Goal: Navigation & Orientation: Find specific page/section

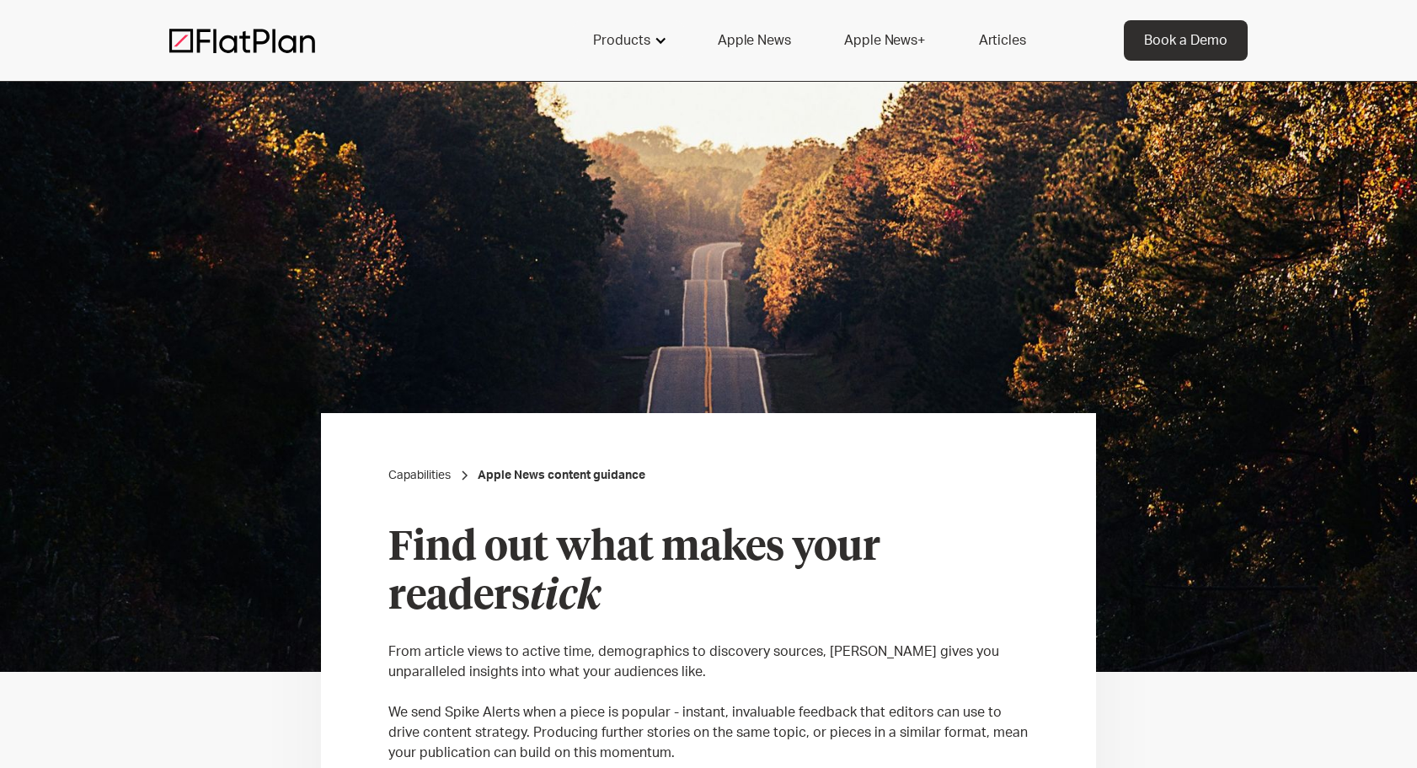
click at [638, 37] on div "Products" at bounding box center [621, 40] width 57 height 20
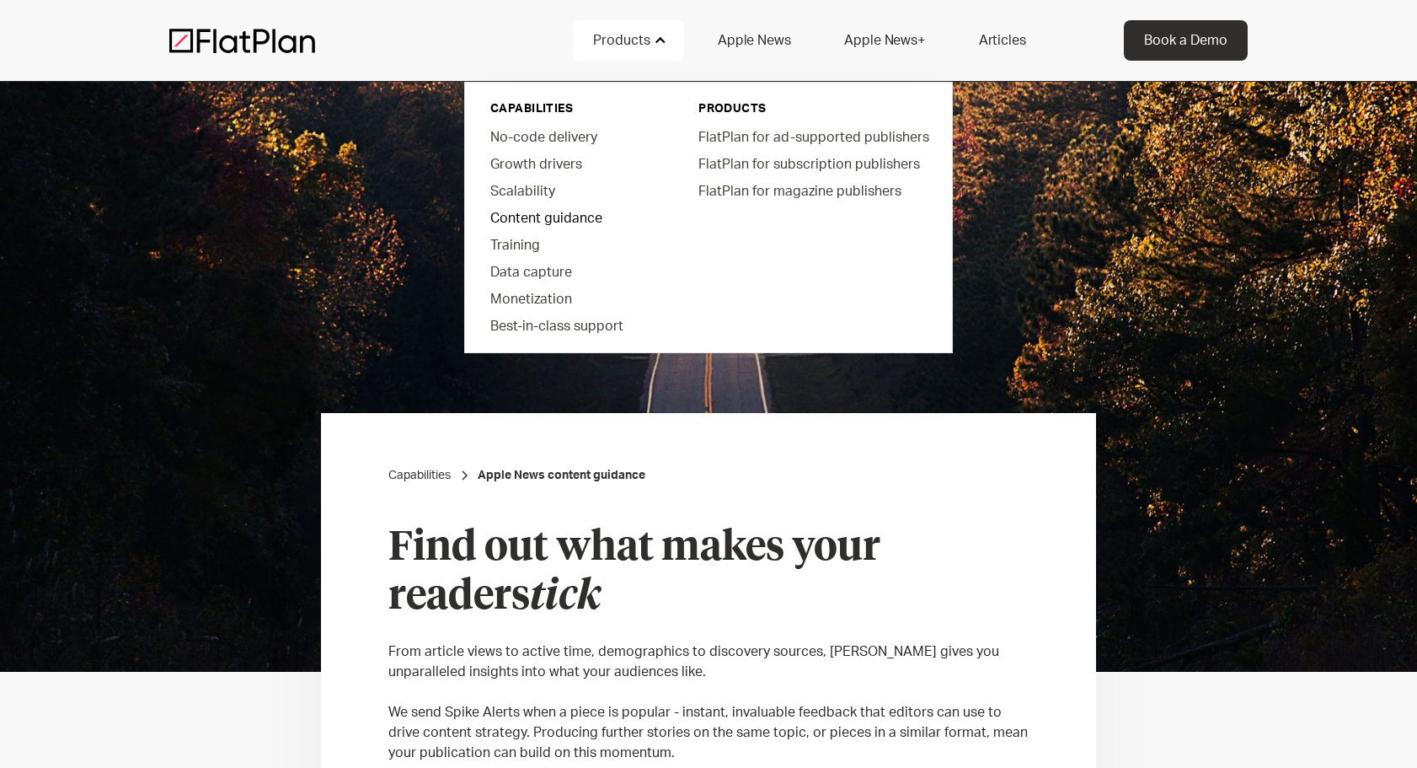
click at [533, 217] on link "Content guidance" at bounding box center [572, 217] width 191 height 27
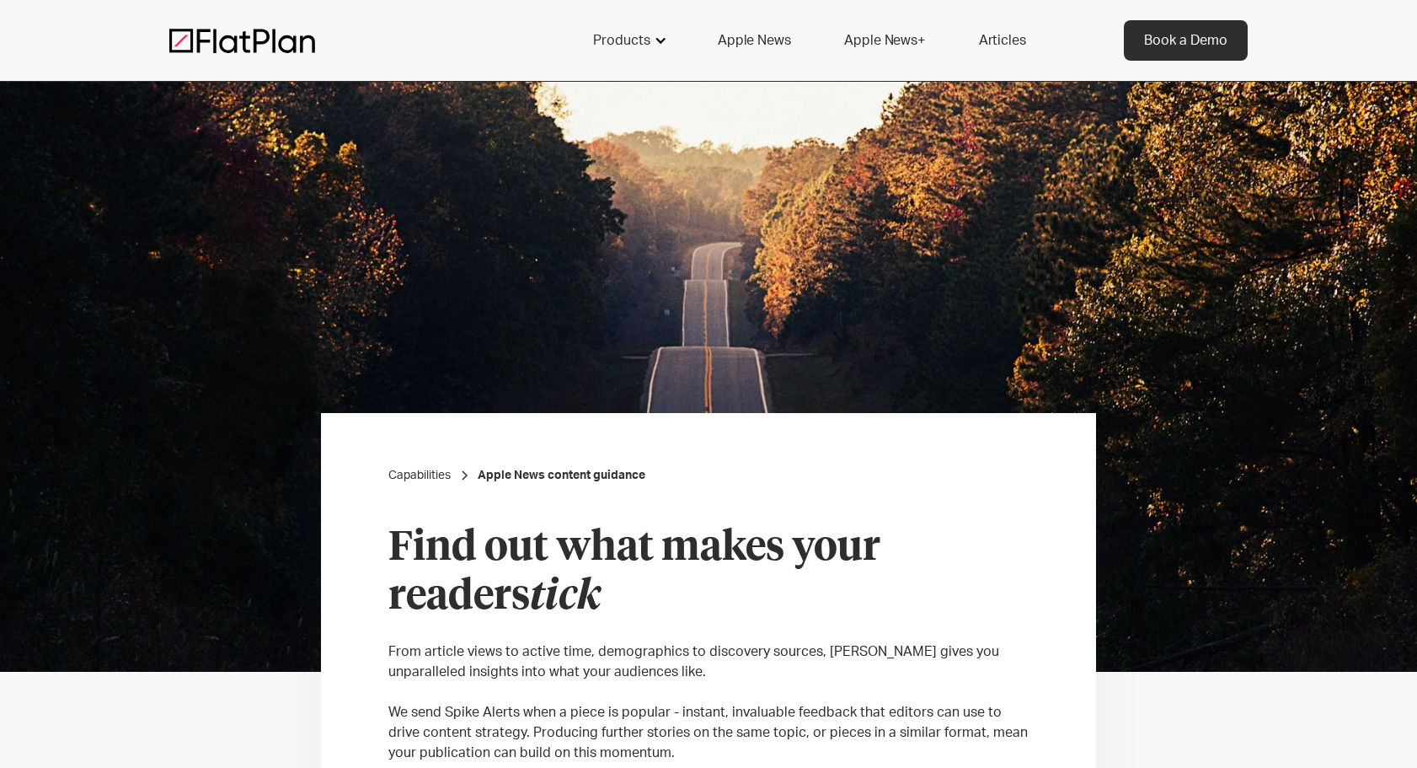
click at [637, 45] on div "Products" at bounding box center [621, 40] width 57 height 20
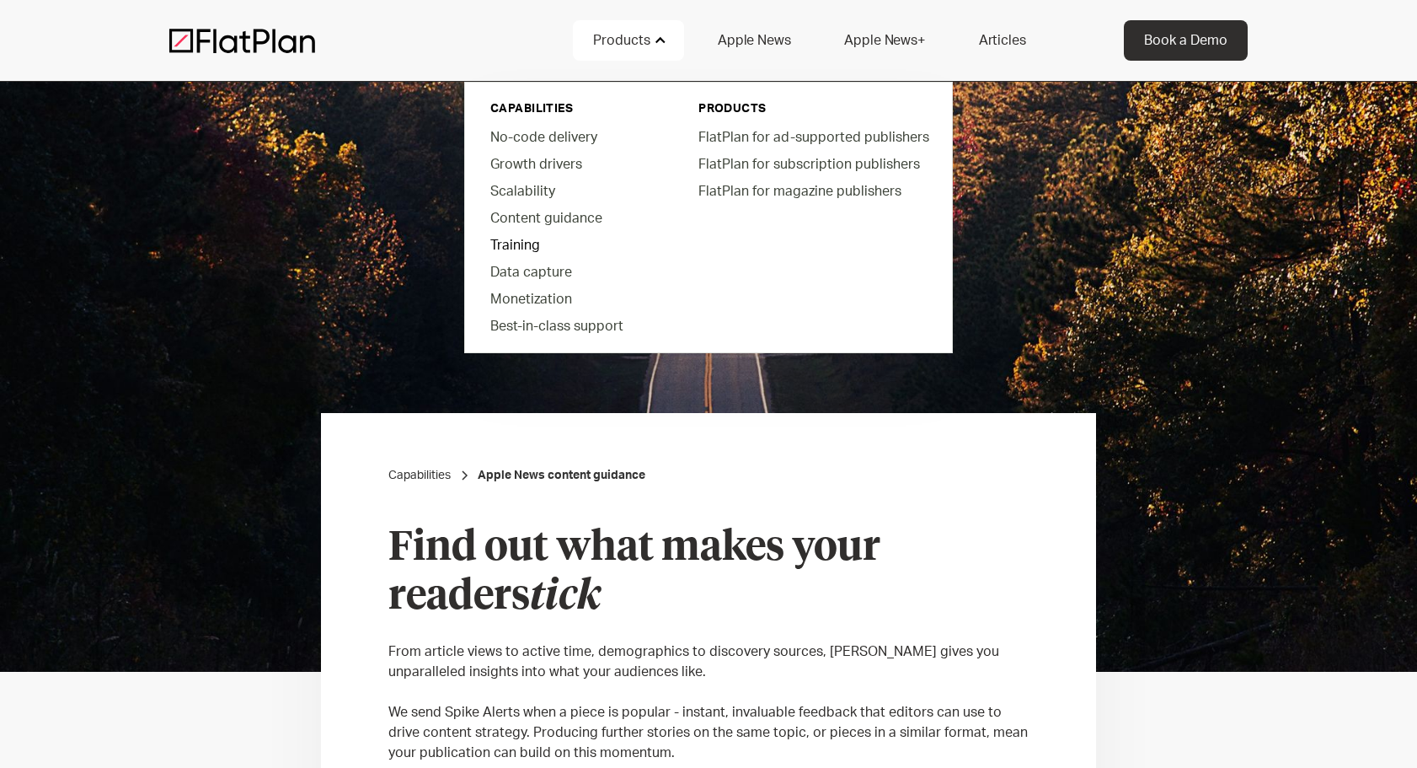
click at [527, 244] on link "Training" at bounding box center [572, 244] width 191 height 27
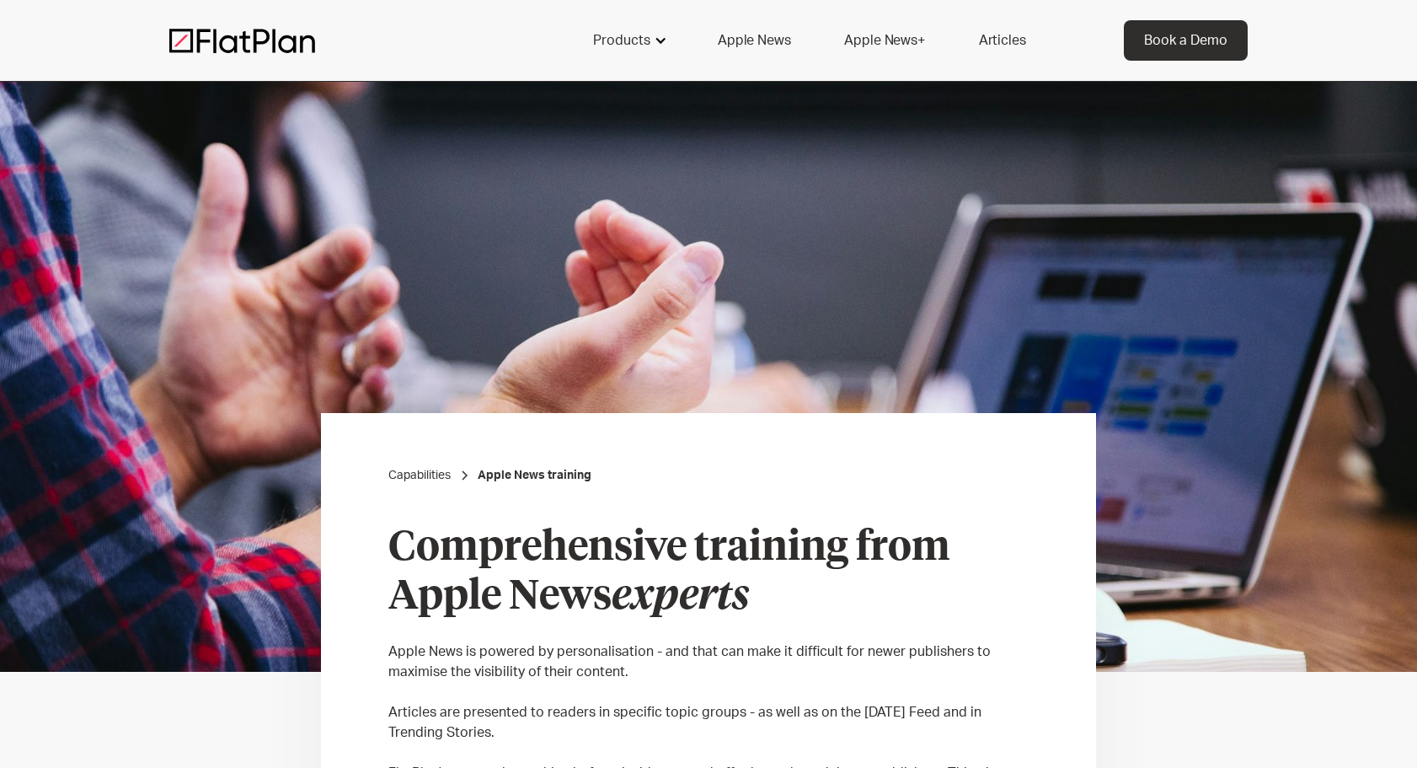
click at [650, 37] on div "Products" at bounding box center [621, 40] width 57 height 20
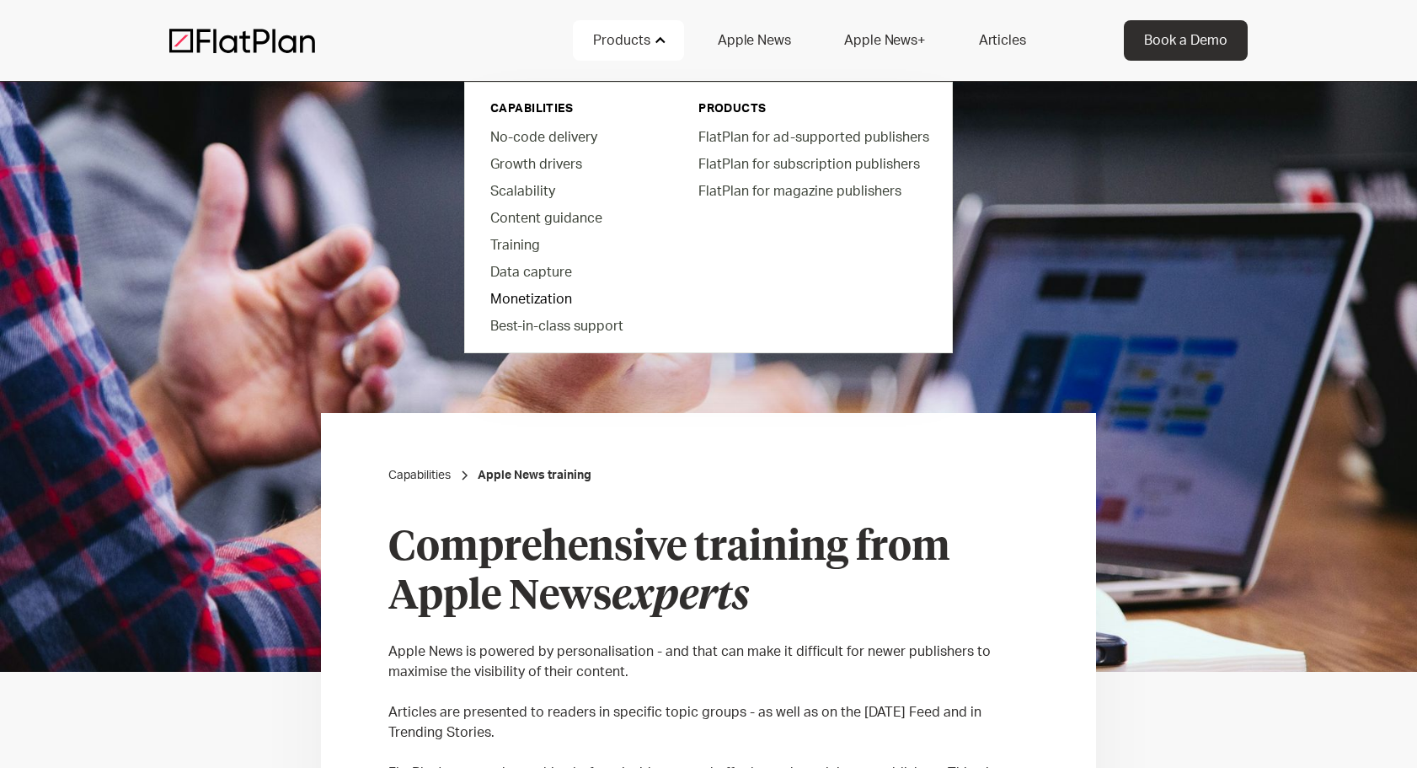
click at [533, 303] on link "Monetization" at bounding box center [572, 298] width 191 height 27
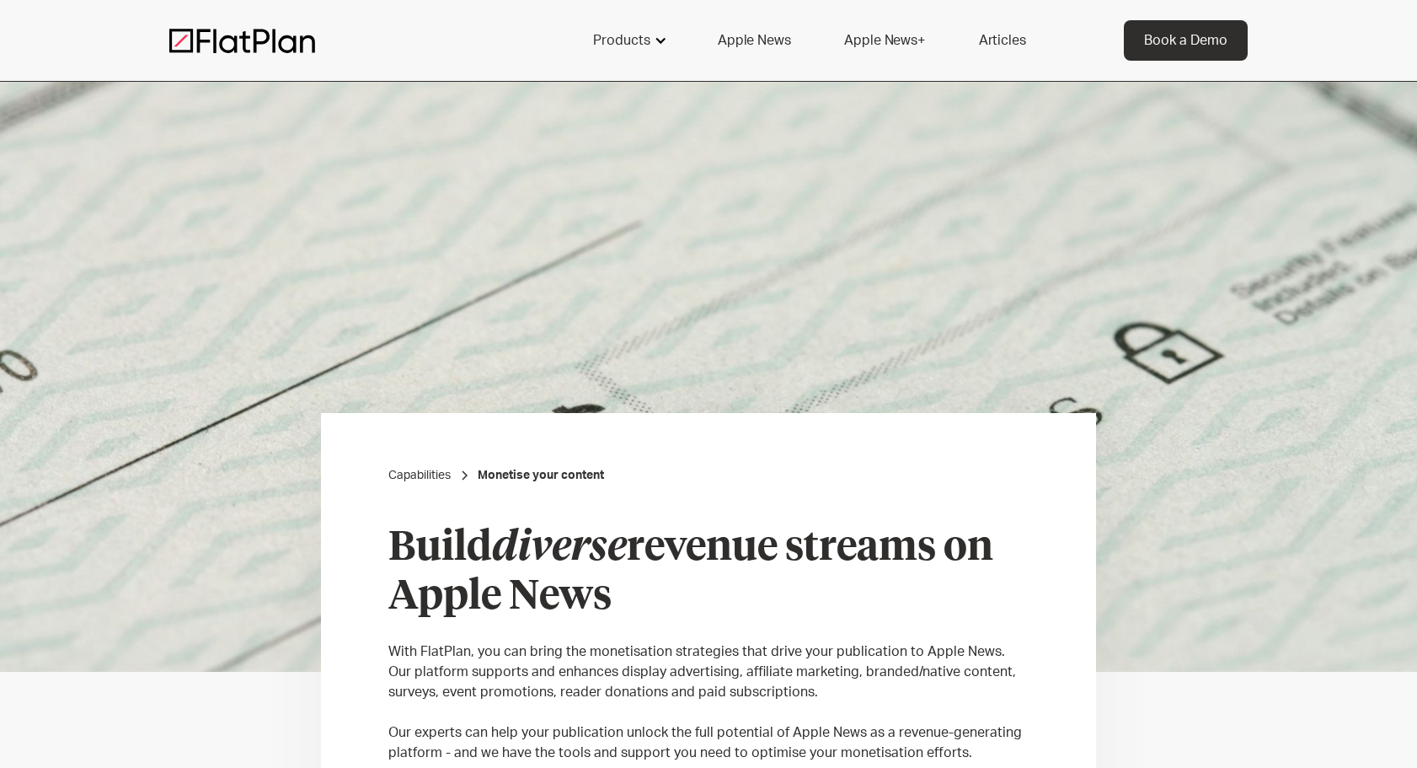
click at [629, 44] on div "Products" at bounding box center [621, 40] width 57 height 20
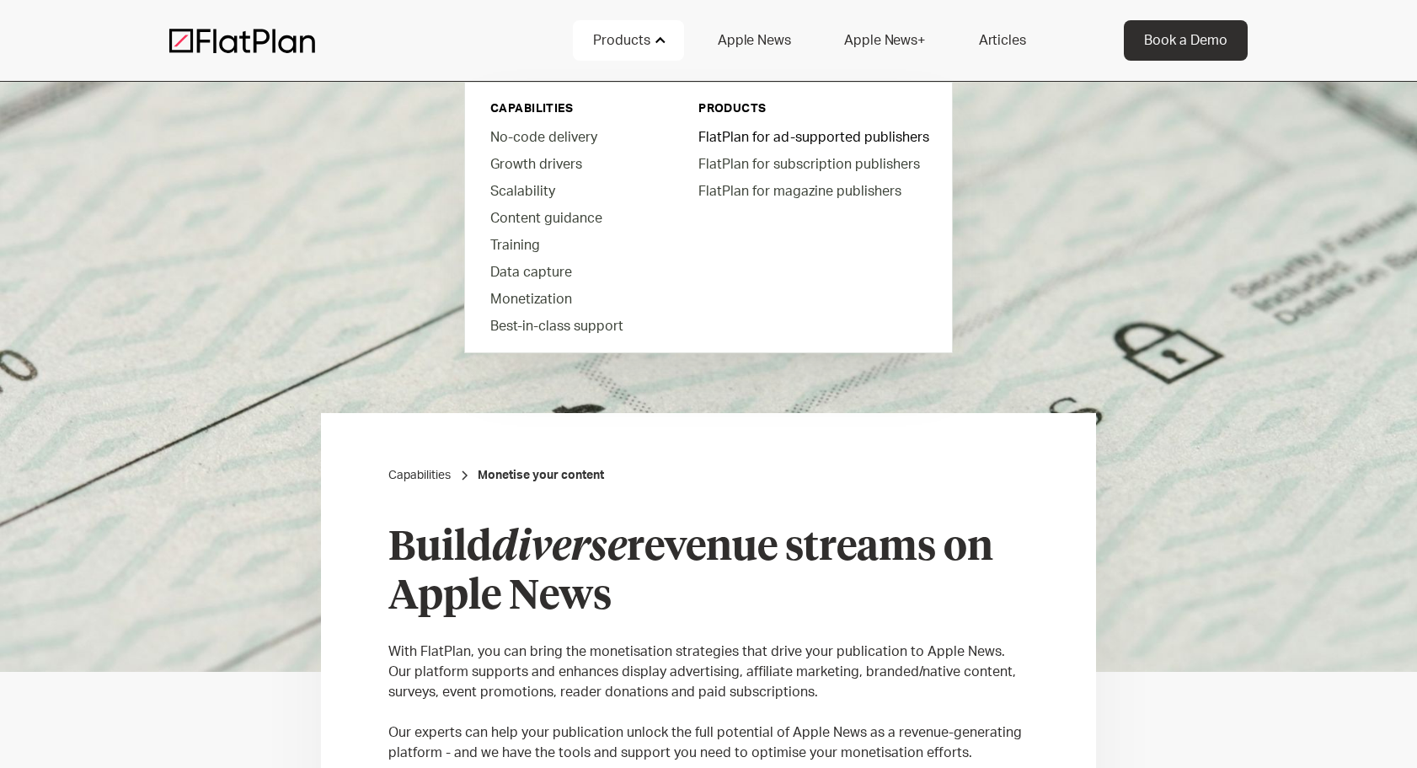
click at [782, 142] on link "FlatPlan for ad-supported publishers" at bounding box center [812, 136] width 255 height 27
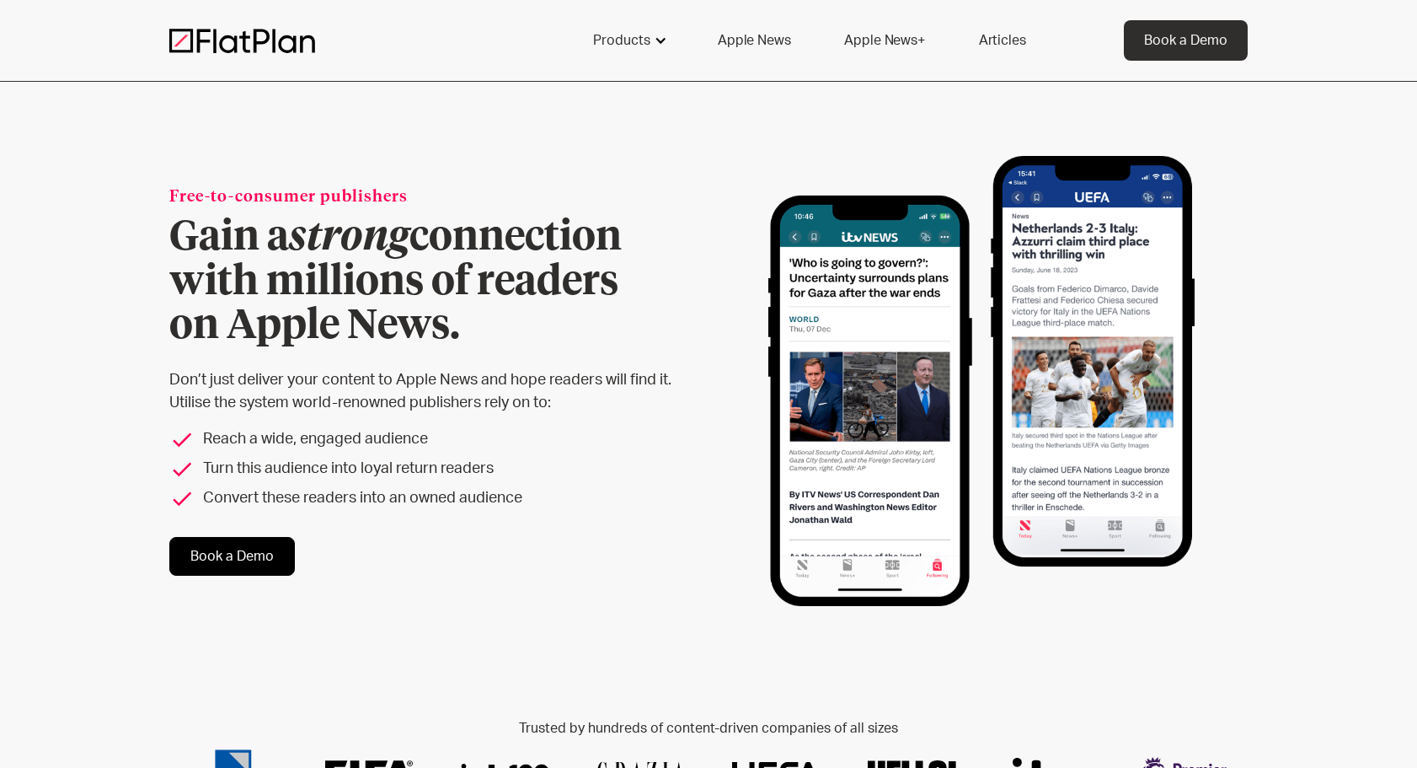
click at [651, 45] on div "Products" at bounding box center [621, 40] width 57 height 20
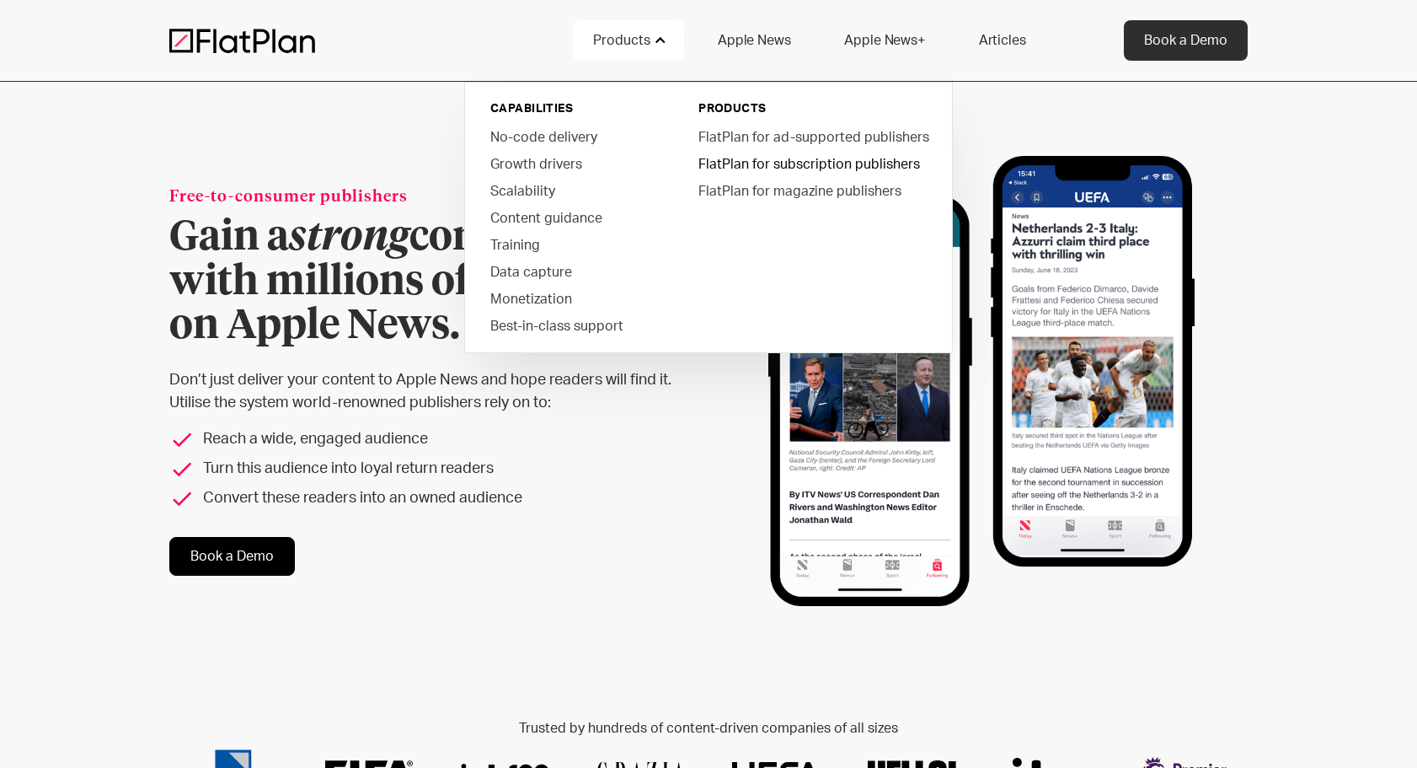
click at [742, 163] on link "FlatPlan for subscription publishers" at bounding box center [812, 163] width 255 height 27
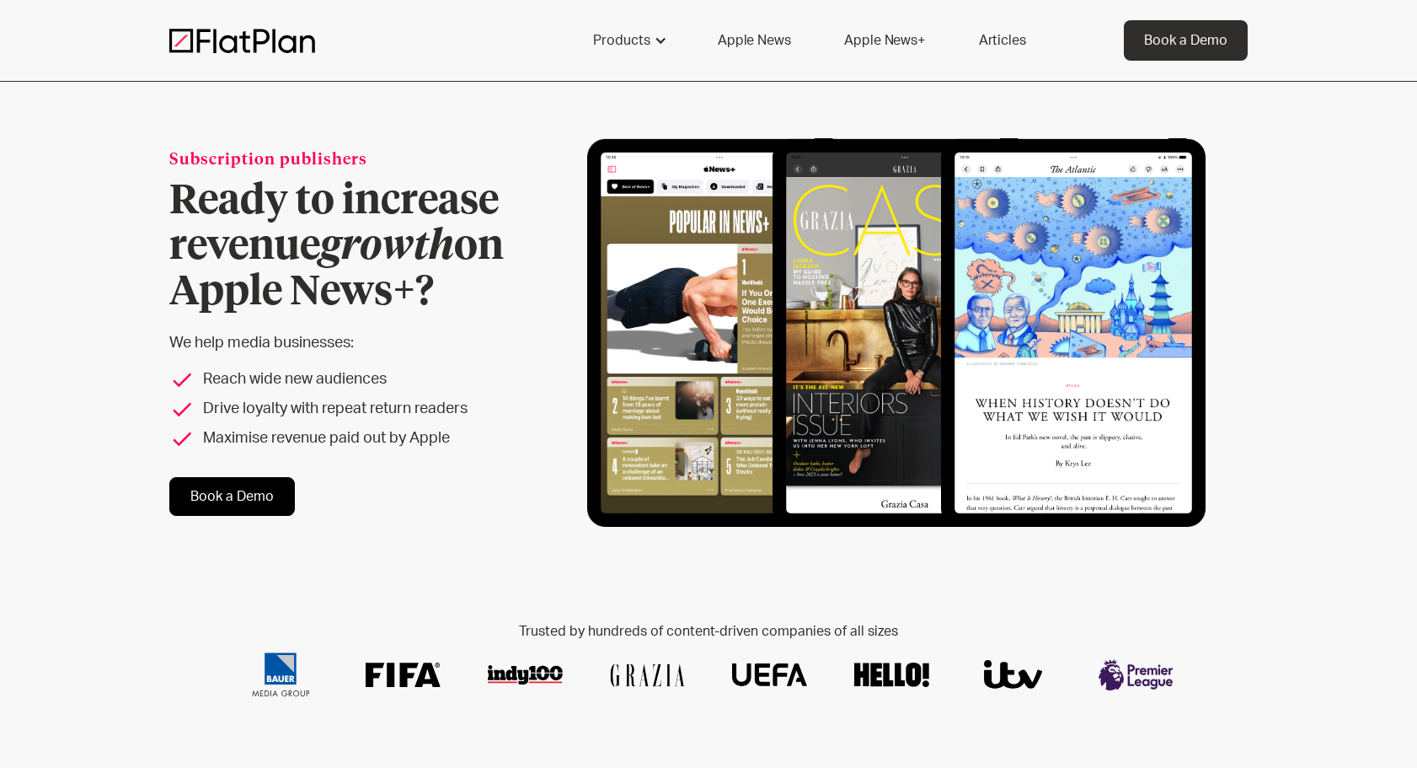
click at [988, 45] on link "Articles" at bounding box center [1003, 40] width 88 height 40
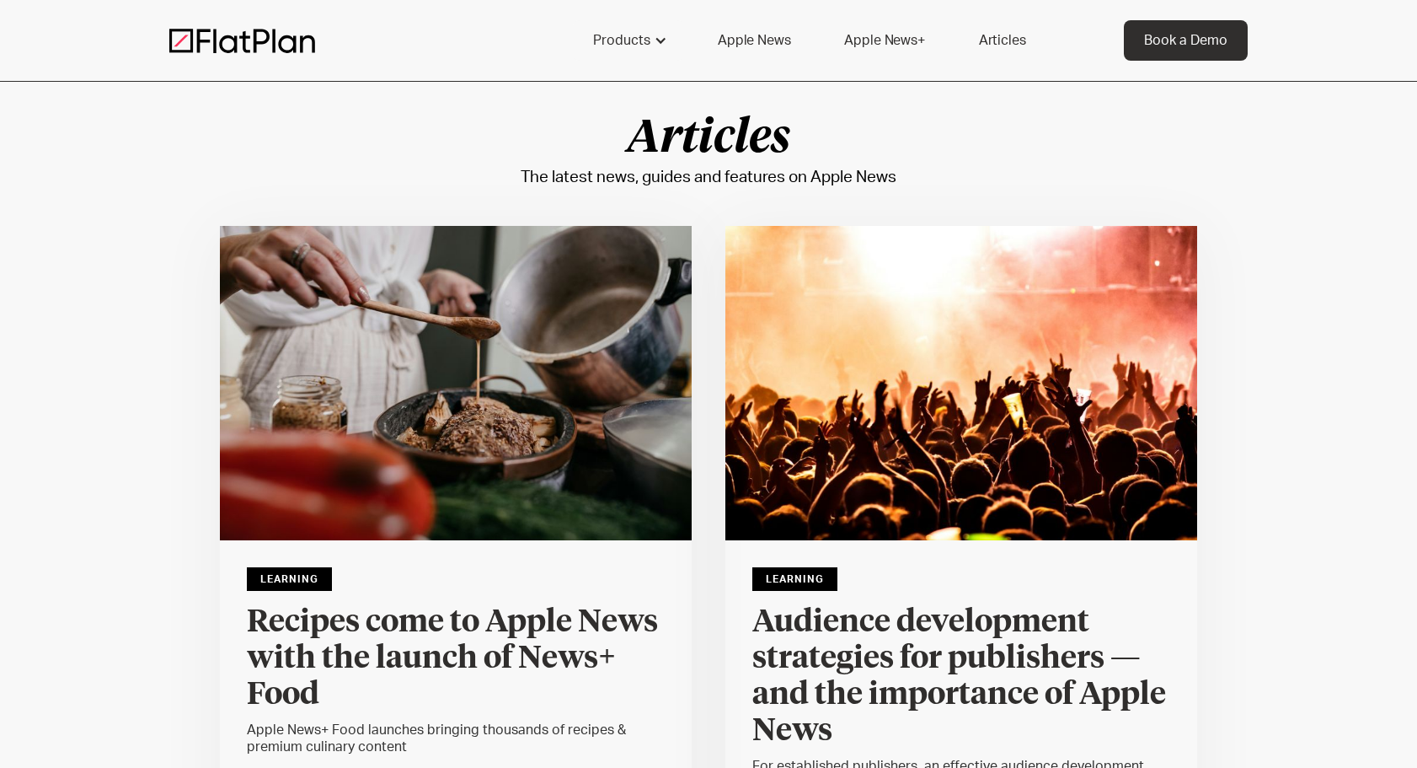
click at [897, 46] on link "Apple News+" at bounding box center [884, 40] width 121 height 40
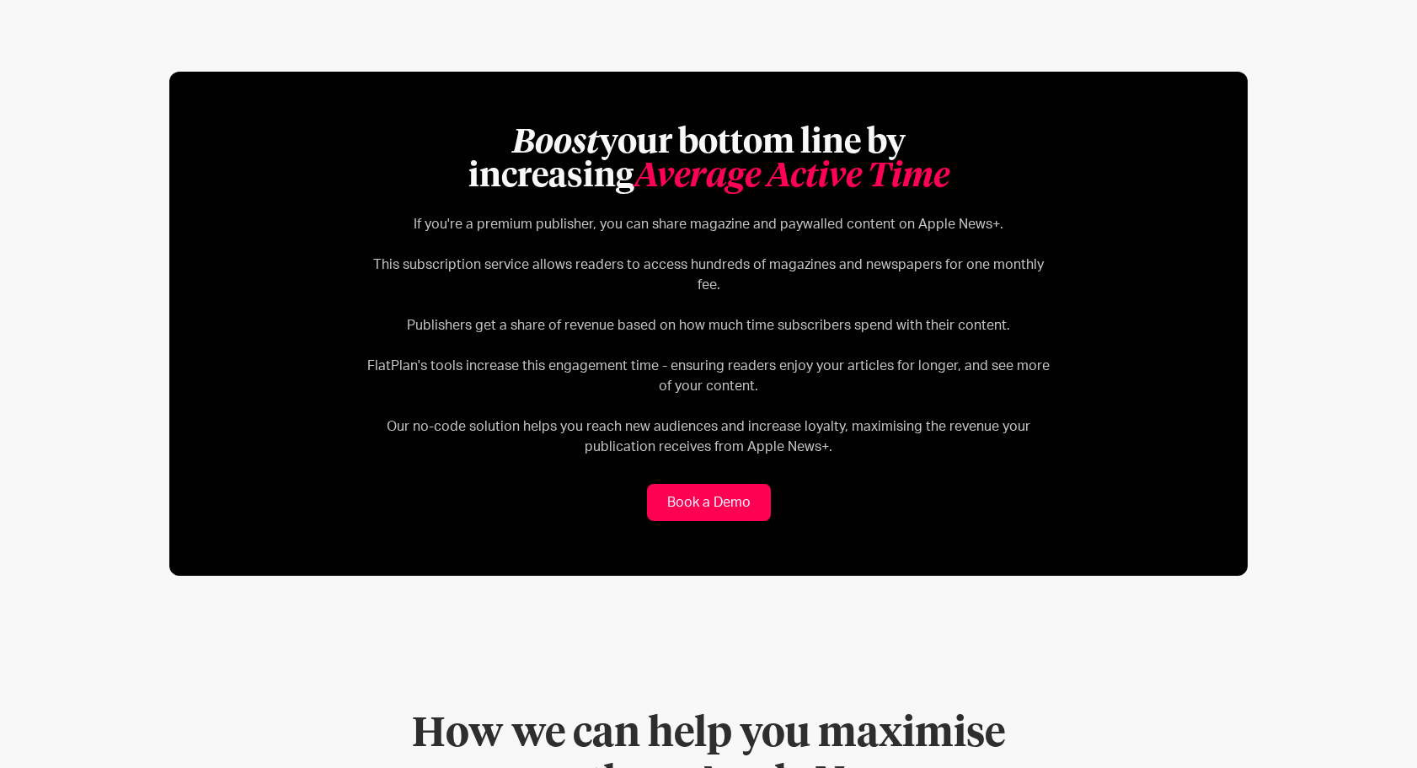
scroll to position [720, 0]
